Goal: Task Accomplishment & Management: Use online tool/utility

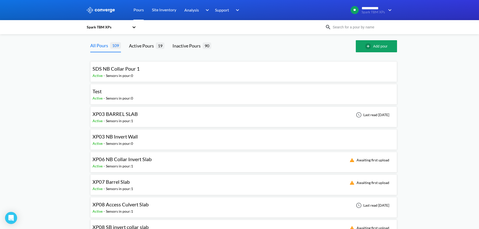
click at [355, 26] on input at bounding box center [361, 27] width 61 height 6
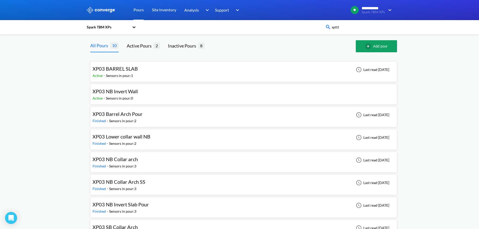
type input "xp03"
click at [14, 76] on div "**********" at bounding box center [239, 144] width 479 height 289
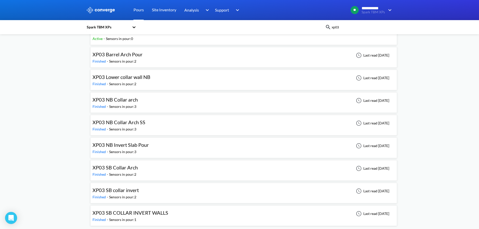
scroll to position [61, 0]
click at [129, 190] on span "XP03 SB collar invert" at bounding box center [115, 189] width 46 height 6
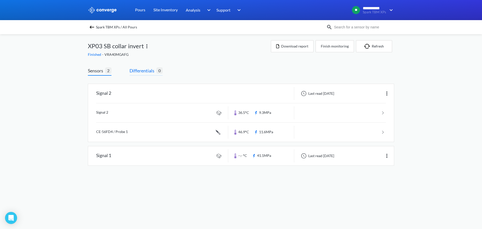
click at [148, 71] on span "Differentials" at bounding box center [143, 70] width 27 height 7
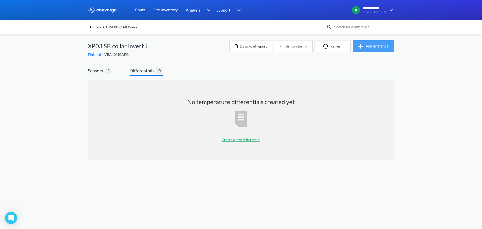
click at [369, 48] on button "Add differential" at bounding box center [373, 46] width 41 height 12
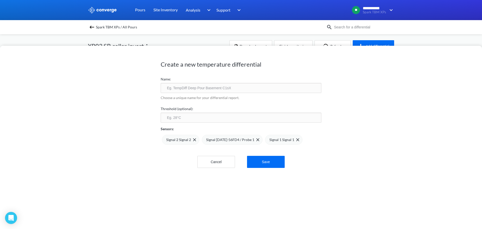
click at [215, 91] on input "text" at bounding box center [241, 88] width 161 height 10
type input "XP03 SB Collar Invert Slab"
click at [221, 121] on input "number" at bounding box center [241, 118] width 161 height 10
type input "75"
click at [297, 139] on img at bounding box center [298, 139] width 3 height 3
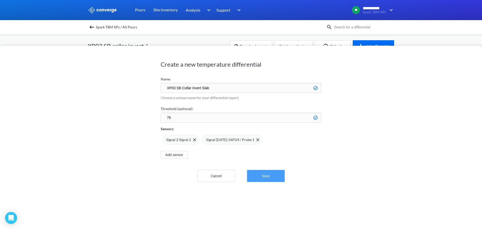
click at [275, 174] on button "Save" at bounding box center [266, 176] width 38 height 12
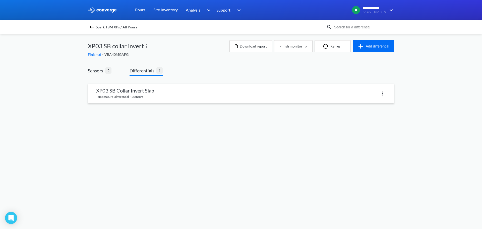
click at [132, 87] on link at bounding box center [241, 93] width 306 height 19
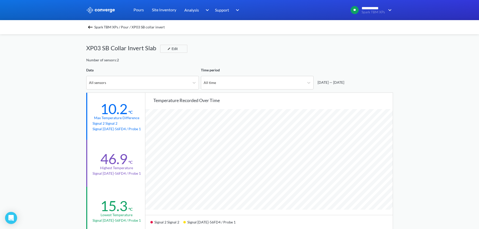
click at [93, 29] on img at bounding box center [90, 27] width 6 height 6
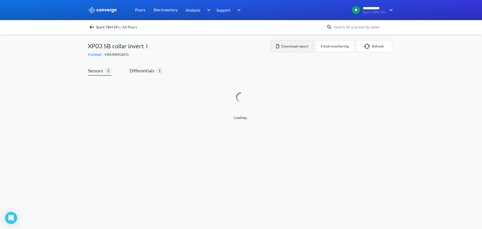
click at [301, 44] on button "Download report" at bounding box center [292, 46] width 43 height 12
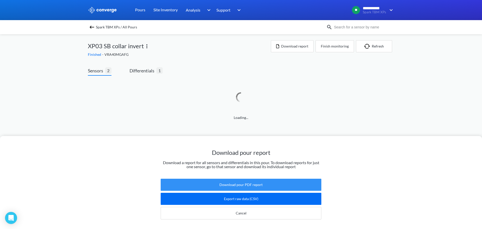
click at [233, 179] on button "Download pour PDF report" at bounding box center [241, 185] width 161 height 12
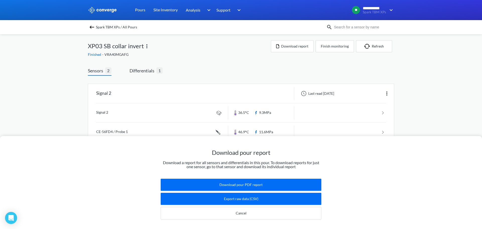
click at [91, 25] on img at bounding box center [92, 27] width 6 height 6
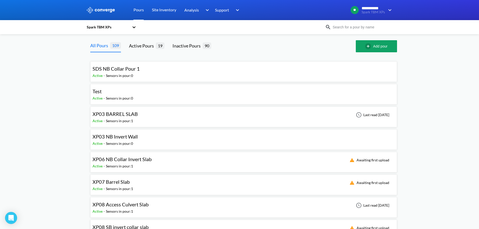
click at [354, 32] on div "Spark TBM XPs" at bounding box center [239, 27] width 307 height 12
click at [356, 28] on input at bounding box center [361, 27] width 61 height 6
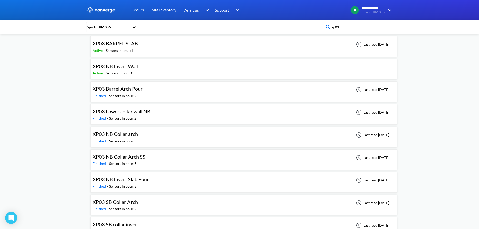
scroll to position [50, 0]
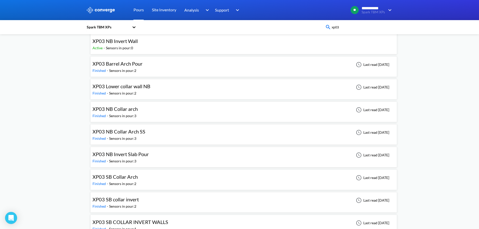
type input "xp03"
click at [156, 155] on div "XP03 NB Invert Slab Pour Finished - Sensors in pour: 3 Last read [DATE]" at bounding box center [243, 157] width 302 height 16
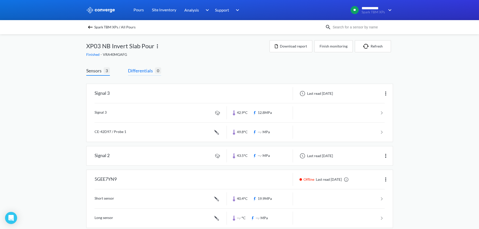
click at [131, 68] on span "Differentials" at bounding box center [141, 70] width 27 height 7
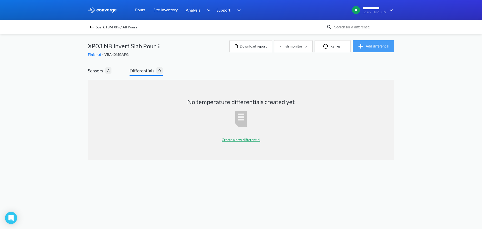
click at [371, 46] on button "Add differential" at bounding box center [373, 46] width 41 height 12
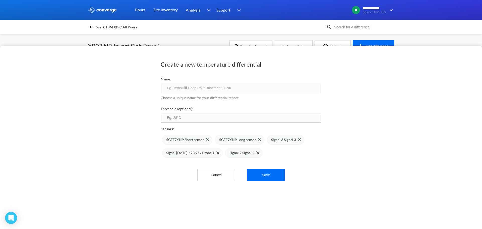
click at [235, 90] on input "text" at bounding box center [241, 88] width 161 height 10
type input "XP03 NB Collar Invert Slab 1"
drag, startPoint x: 180, startPoint y: 107, endPoint x: 185, endPoint y: 120, distance: 14.0
click at [180, 108] on label "Threshold (optional):" at bounding box center [241, 109] width 161 height 6
click at [185, 120] on input "number" at bounding box center [241, 118] width 161 height 10
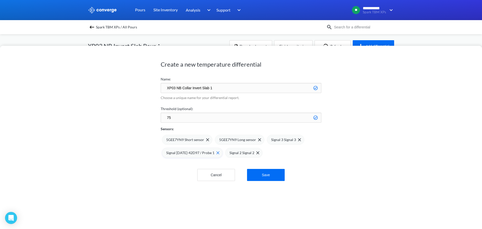
type input "75"
click at [213, 152] on div "Signal [DATE]-42D97 / Probe 1" at bounding box center [192, 153] width 61 height 10
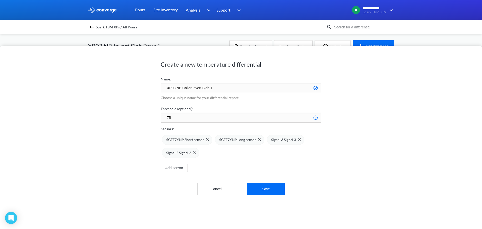
click at [0, 0] on img at bounding box center [0, 0] width 0 height 0
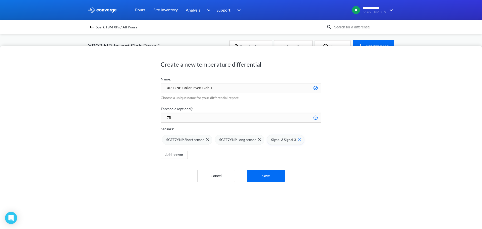
click at [298, 140] on img at bounding box center [299, 139] width 3 height 3
click at [271, 177] on button "Save" at bounding box center [266, 176] width 38 height 12
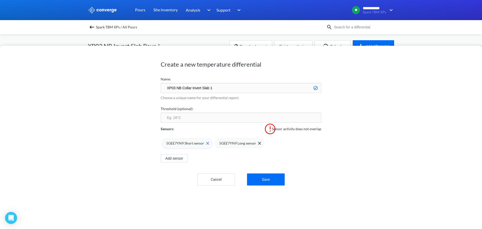
click at [202, 145] on div "5GEE7YN9 Short sensor" at bounding box center [187, 143] width 43 height 6
click at [206, 144] on div "5GEE7YN9 Long sensor" at bounding box center [187, 143] width 50 height 10
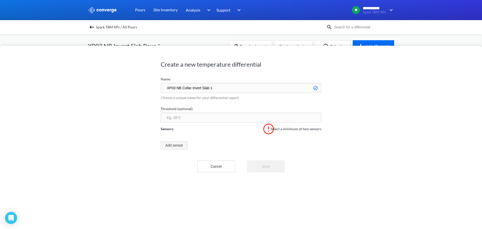
click at [178, 144] on button "Add sensor" at bounding box center [174, 145] width 27 height 8
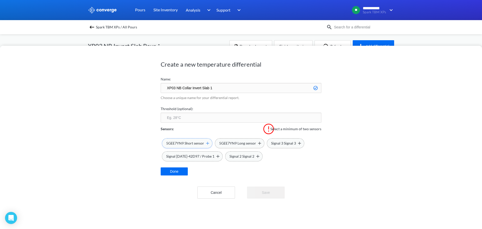
click at [191, 142] on span "5GEE7YN9 Short sensor" at bounding box center [185, 143] width 38 height 6
click at [236, 144] on span "5GEE7YN9 Long sensor" at bounding box center [237, 143] width 37 height 6
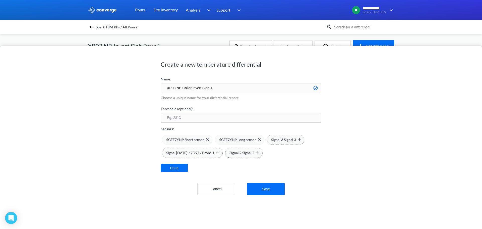
click at [194, 122] on input "number" at bounding box center [241, 118] width 161 height 10
type input "75"
click at [119, 150] on div "Create a new temperature differential Name: XP03 NB Collar Invert Slab 1 Choose…" at bounding box center [241, 137] width 482 height 183
click at [273, 189] on button "Save" at bounding box center [266, 189] width 38 height 12
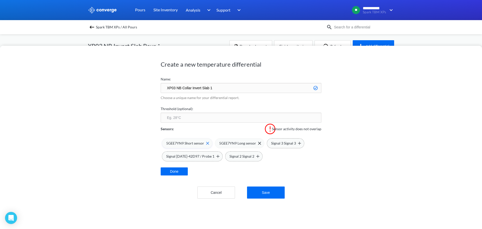
click at [206, 142] on img at bounding box center [207, 143] width 3 height 3
click at [207, 143] on div "5GEE7YN9 Long sensor" at bounding box center [187, 143] width 50 height 10
click at [217, 157] on img at bounding box center [218, 156] width 3 height 3
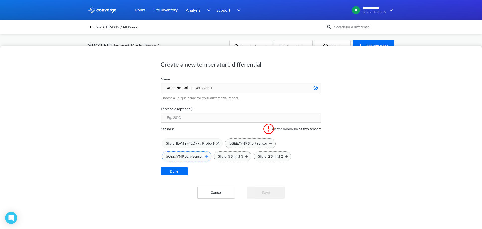
click at [205, 156] on img at bounding box center [206, 156] width 3 height 3
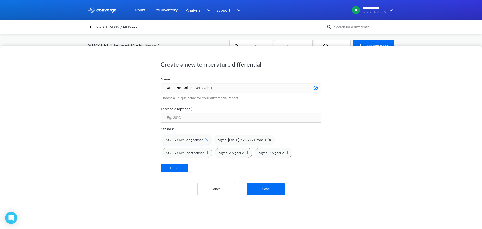
click at [203, 141] on span at bounding box center [205, 139] width 5 height 3
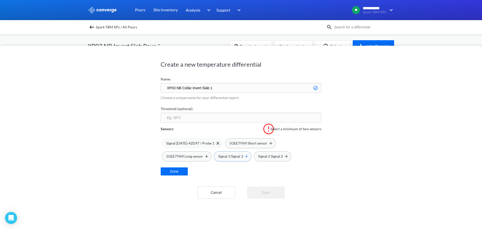
click at [245, 156] on img at bounding box center [246, 156] width 3 height 3
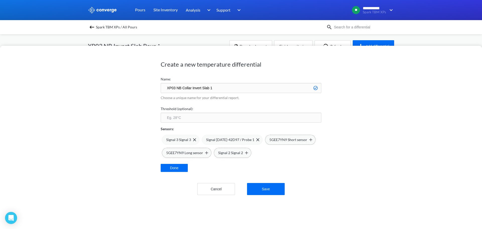
click at [206, 123] on div "Sensors:" at bounding box center [241, 127] width 161 height 9
click at [206, 120] on input "number" at bounding box center [241, 118] width 161 height 10
type input "75"
click at [220, 89] on input "XP03 NB Collar Invert Slab 1" at bounding box center [241, 88] width 161 height 10
type input "XP03 NB Collar Invert Slab"
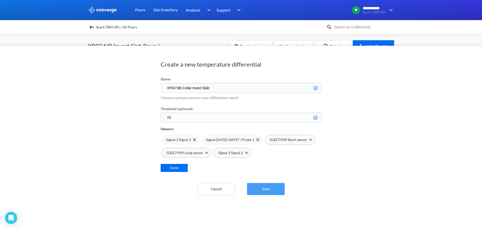
click at [265, 191] on button "Save" at bounding box center [266, 189] width 38 height 12
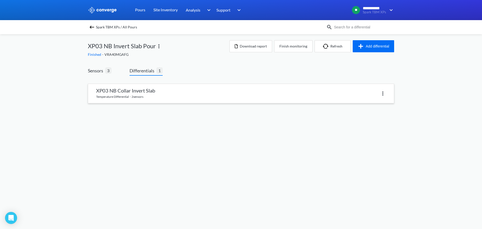
click at [137, 93] on link at bounding box center [241, 93] width 306 height 19
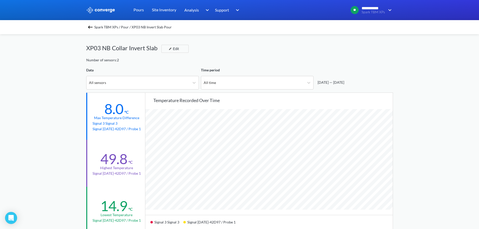
click at [93, 25] on img at bounding box center [90, 27] width 6 height 6
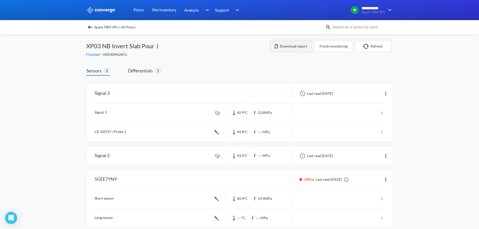
click at [297, 47] on button "Download report" at bounding box center [290, 46] width 43 height 12
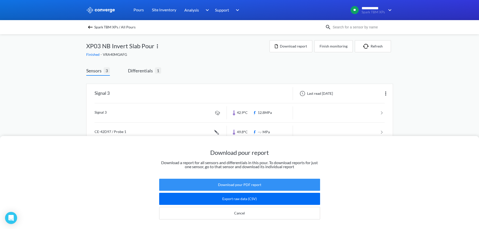
click at [238, 180] on button "Download pour PDF report" at bounding box center [239, 185] width 161 height 12
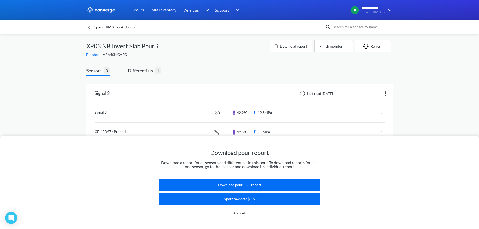
drag, startPoint x: 232, startPoint y: 62, endPoint x: 85, endPoint y: 7, distance: 157.7
click at [232, 62] on div "Download pour report Download a report for all sensors and differentials in thi…" at bounding box center [239, 114] width 479 height 229
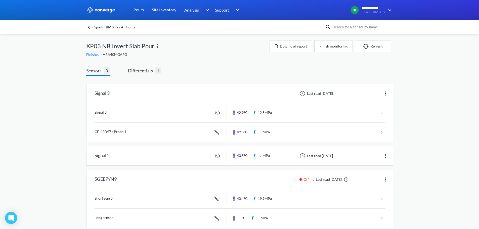
click at [93, 26] on img at bounding box center [90, 27] width 6 height 6
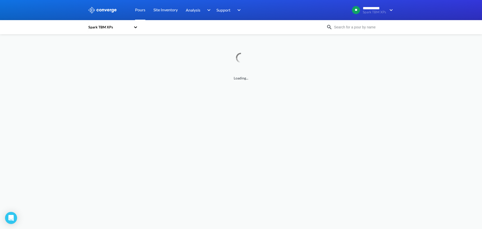
click at [337, 28] on input at bounding box center [363, 27] width 61 height 6
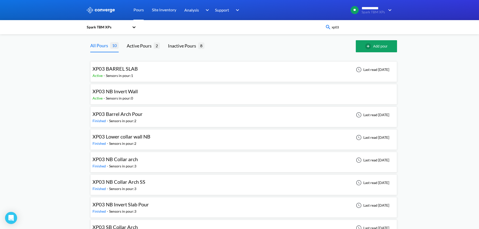
type input "xp03"
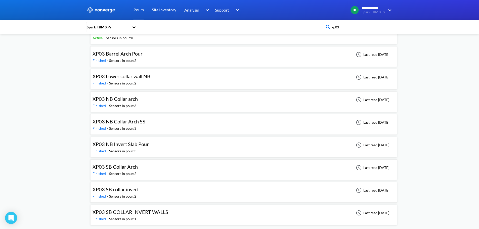
scroll to position [61, 0]
click at [161, 216] on div "Finished - Sensors in pour: 1" at bounding box center [131, 219] width 78 height 6
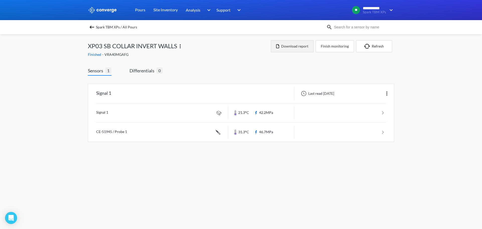
click at [292, 48] on button "Download report" at bounding box center [292, 46] width 43 height 12
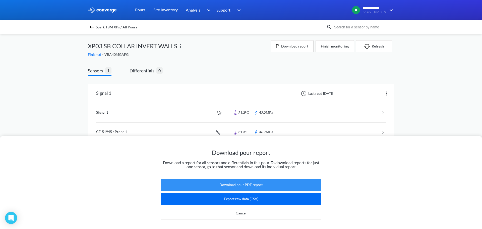
click at [240, 180] on button "Download pour PDF report" at bounding box center [241, 185] width 161 height 12
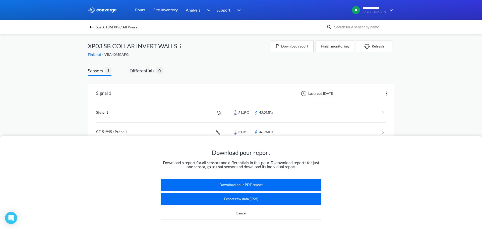
click at [88, 28] on div "Spark TBM XPs / All Pours" at bounding box center [207, 27] width 239 height 7
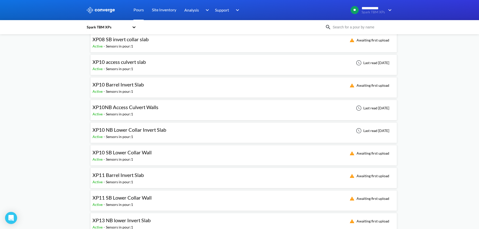
scroll to position [201, 0]
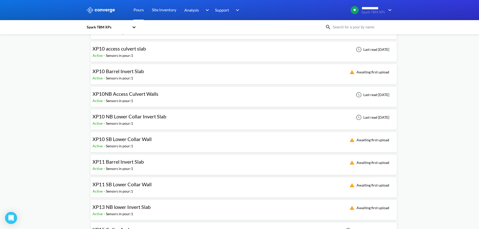
click at [356, 25] on input at bounding box center [361, 27] width 61 height 6
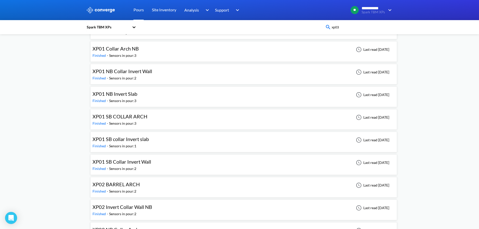
scroll to position [61, 0]
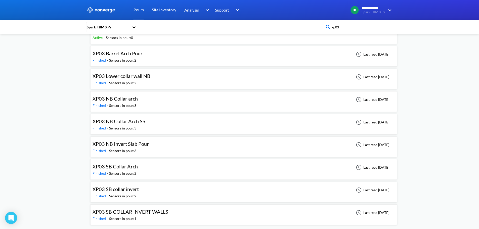
type input "xp03"
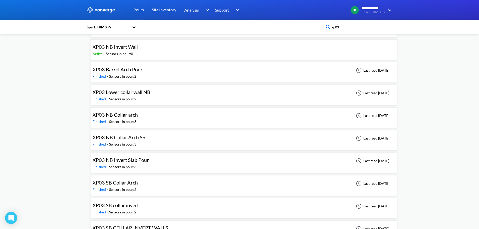
scroll to position [35, 0]
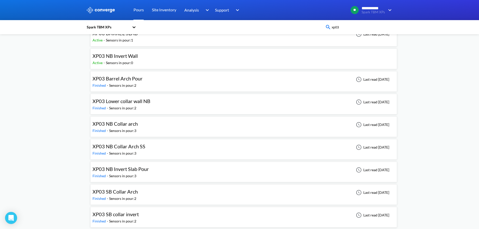
click at [141, 102] on span "XP03 Lower collar wall NB" at bounding box center [121, 101] width 58 height 6
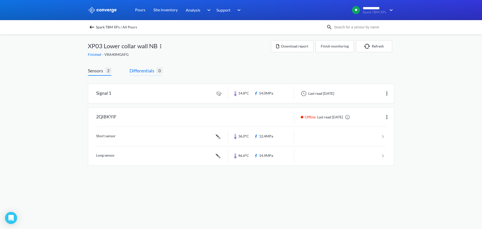
click at [141, 71] on span "Differentials" at bounding box center [143, 70] width 27 height 7
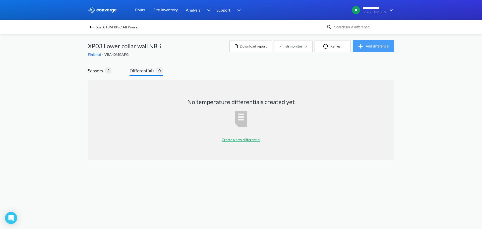
click at [375, 47] on button "Add differential" at bounding box center [373, 46] width 41 height 12
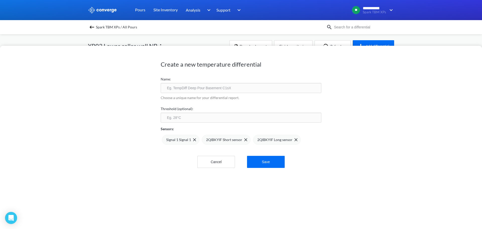
click at [229, 86] on input "text" at bounding box center [241, 88] width 161 height 10
type input "XP03 NB Collar Invert Walls"
click at [227, 118] on input "number" at bounding box center [241, 118] width 161 height 10
type input "75"
click at [191, 140] on span at bounding box center [193, 139] width 5 height 3
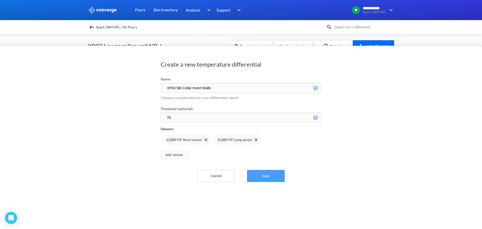
click at [265, 174] on button "Save" at bounding box center [266, 176] width 38 height 12
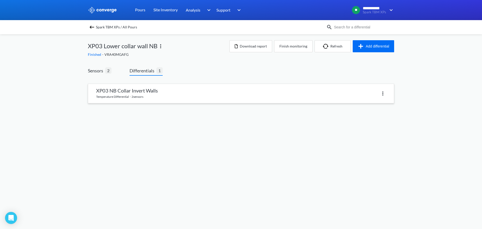
click at [152, 98] on link at bounding box center [241, 93] width 306 height 19
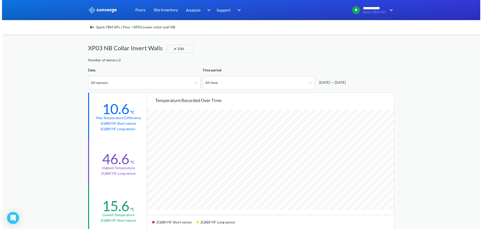
scroll to position [421, 479]
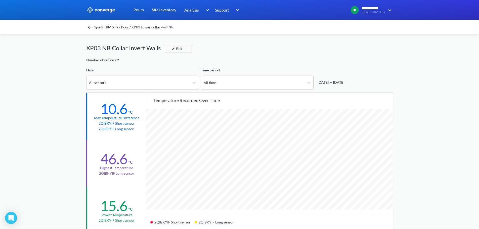
click at [93, 28] on img at bounding box center [90, 27] width 6 height 6
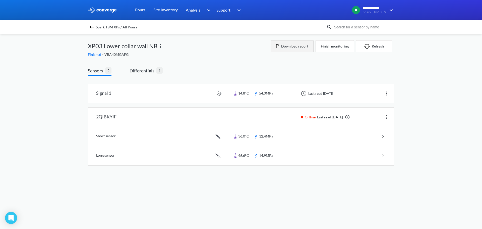
click at [300, 46] on button "Download report" at bounding box center [292, 46] width 43 height 12
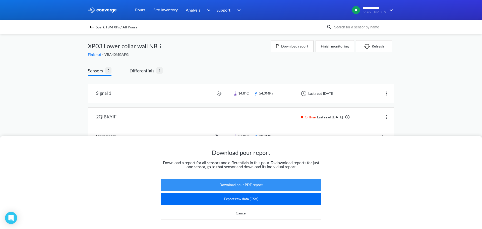
click at [244, 186] on button "Download pour PDF report" at bounding box center [241, 185] width 161 height 12
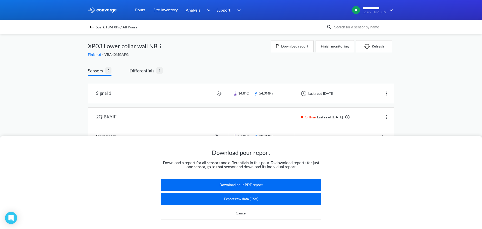
drag, startPoint x: 173, startPoint y: 41, endPoint x: 94, endPoint y: 3, distance: 87.7
click at [173, 41] on div "Download pour report Download a report for all sensors and differentials in thi…" at bounding box center [241, 114] width 482 height 229
